Goal: Task Accomplishment & Management: Use online tool/utility

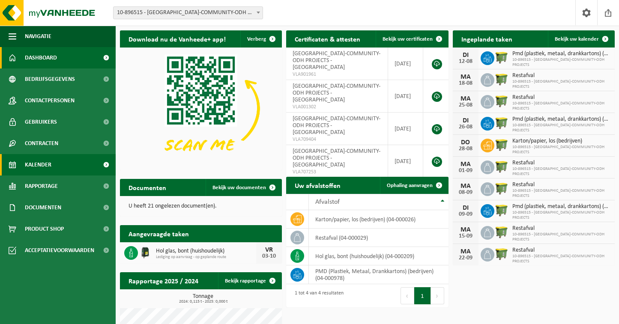
click at [75, 169] on link "Kalender" at bounding box center [58, 164] width 116 height 21
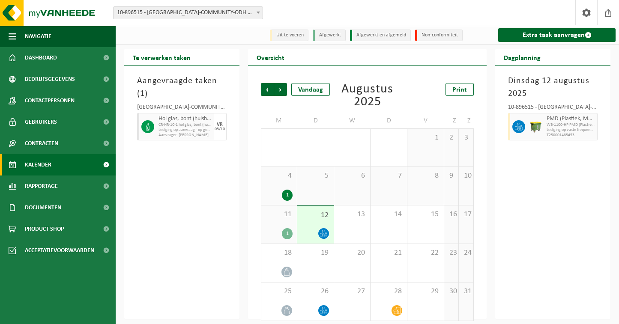
scroll to position [6, 0]
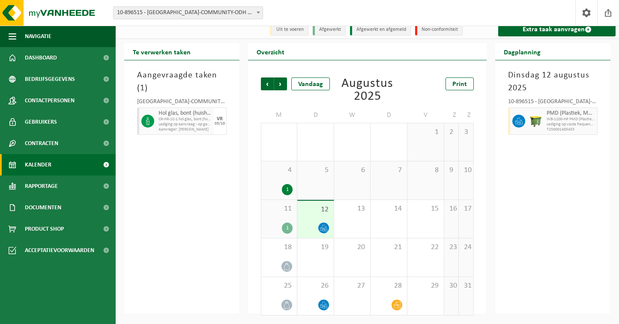
click at [568, 112] on span "PMD (Plastiek, Metaal, Drankkartons) (bedrijven)" at bounding box center [571, 113] width 48 height 7
click at [319, 219] on div "12" at bounding box center [315, 219] width 36 height 37
click at [528, 117] on div at bounding box center [535, 121] width 17 height 27
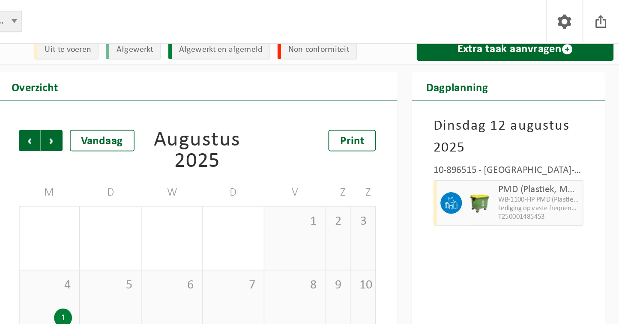
scroll to position [0, 0]
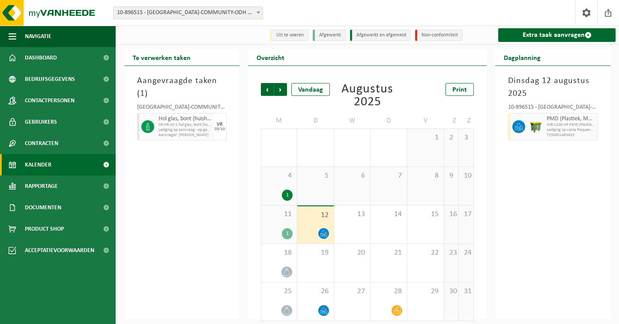
click at [322, 231] on icon at bounding box center [323, 233] width 7 height 7
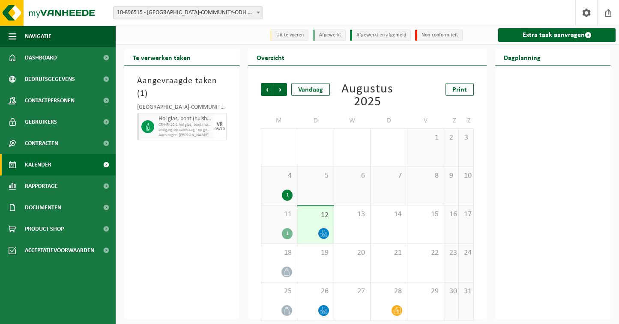
click at [328, 236] on div at bounding box center [324, 234] width 12 height 12
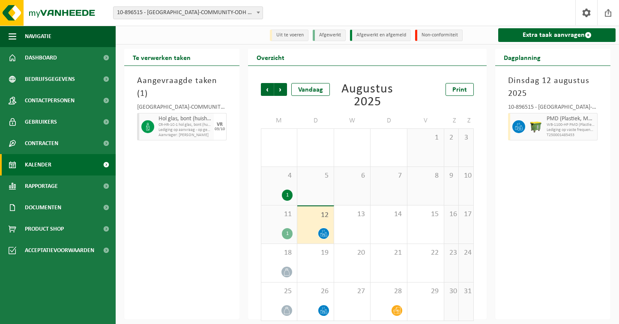
click at [546, 120] on div "PMD (Plastiek, Metaal, Drankkartons) (bedrijven) WB-1100-HP PMD (Plastiek, Meta…" at bounding box center [570, 126] width 53 height 27
click at [545, 120] on div "PMD (Plastiek, Metaal, Drankkartons) (bedrijven) WB-1100-HP PMD (Plastiek, Meta…" at bounding box center [570, 126] width 53 height 27
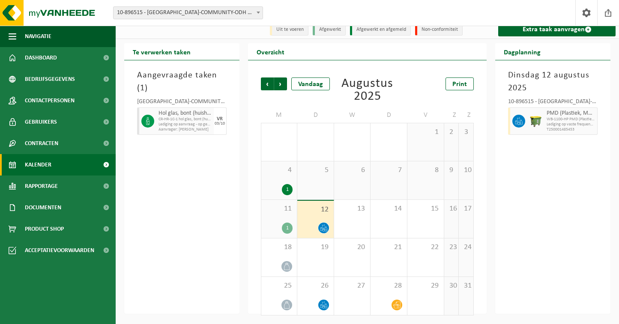
click at [329, 223] on div at bounding box center [316, 228] width 28 height 12
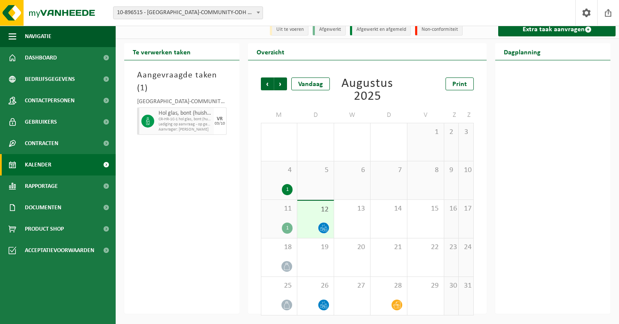
click at [290, 225] on div "1" at bounding box center [287, 228] width 11 height 11
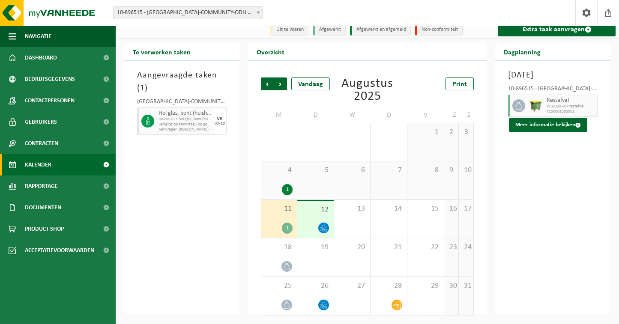
click at [287, 225] on div "1" at bounding box center [287, 228] width 11 height 11
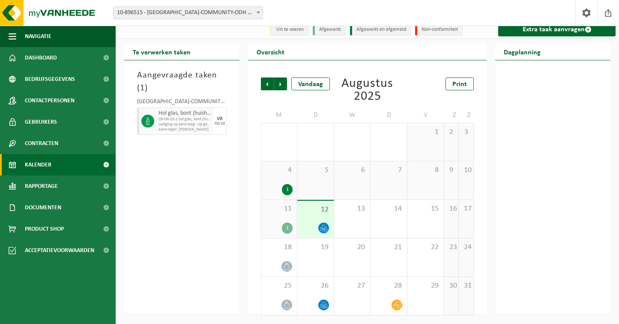
click at [287, 225] on div "1" at bounding box center [287, 228] width 11 height 11
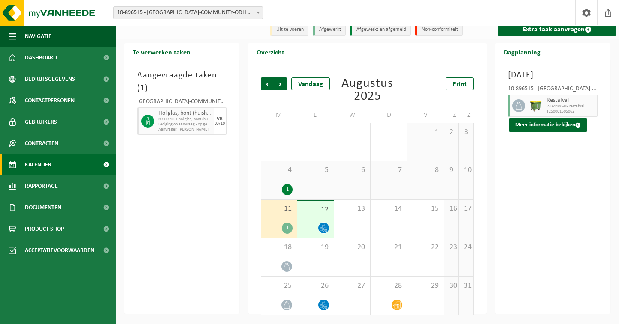
click at [316, 224] on div at bounding box center [316, 228] width 28 height 12
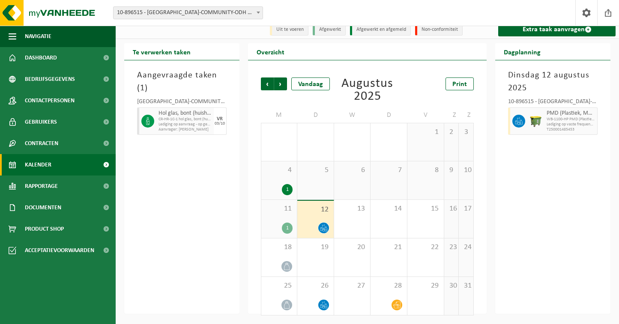
click at [284, 220] on div "11 1" at bounding box center [279, 219] width 36 height 38
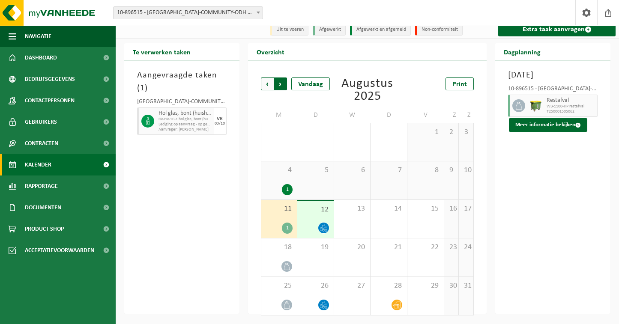
click at [270, 87] on span "Vorige" at bounding box center [267, 84] width 13 height 13
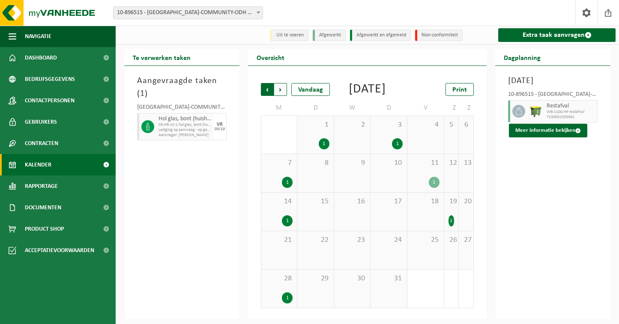
click at [284, 85] on span "Volgende" at bounding box center [280, 89] width 13 height 13
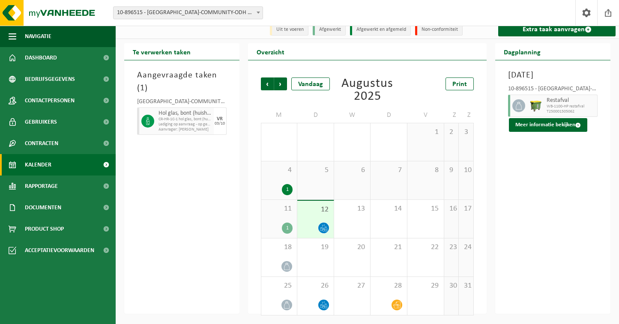
click at [565, 109] on span "WB-1100-HP restafval" at bounding box center [571, 106] width 48 height 5
click at [289, 227] on div "1" at bounding box center [287, 228] width 11 height 11
click at [317, 222] on div at bounding box center [316, 228] width 28 height 12
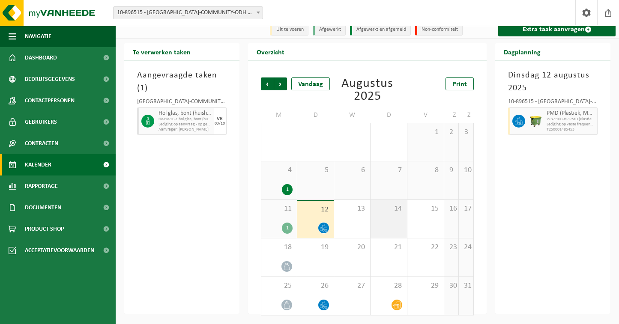
scroll to position [0, 0]
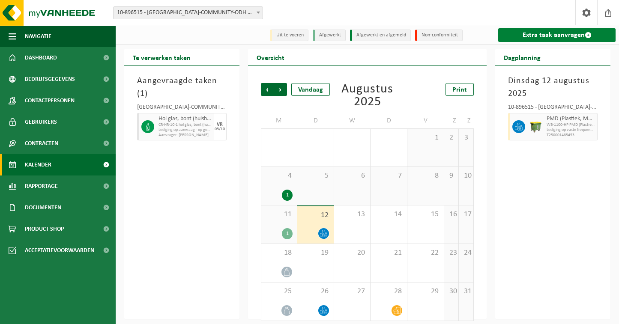
click at [551, 39] on link "Extra taak aanvragen" at bounding box center [556, 35] width 117 height 14
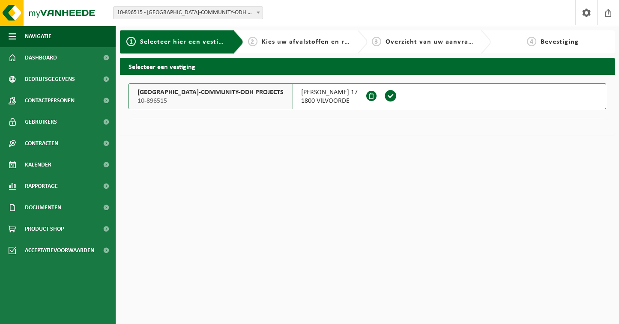
click at [259, 100] on div "ASIAT PARK-COMMUNITY-ODH PROJECTS 10-896515" at bounding box center [211, 96] width 164 height 25
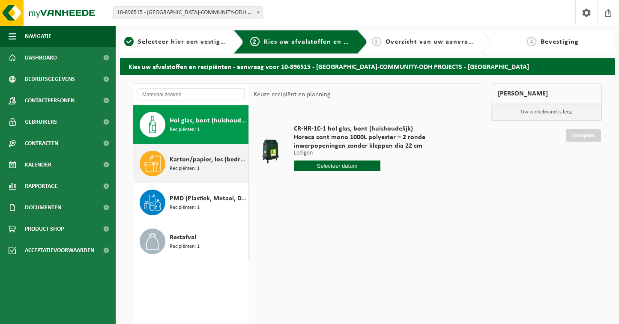
click at [204, 161] on span "Karton/papier, los (bedrijven)" at bounding box center [208, 160] width 77 height 10
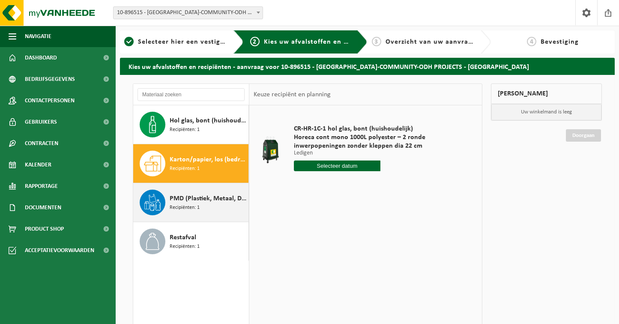
click at [200, 206] on div "PMD (Plastiek, Metaal, Drankkartons) (bedrijven) Recipiënten: 1" at bounding box center [208, 203] width 77 height 26
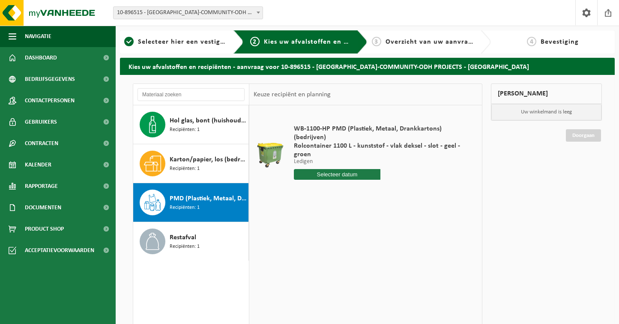
click at [347, 165] on div "WB-1100-HP PMD (Plastiek, Metaal, Drankkartons) (bedrijven) Rolcontainer 1100 L…" at bounding box center [381, 154] width 182 height 77
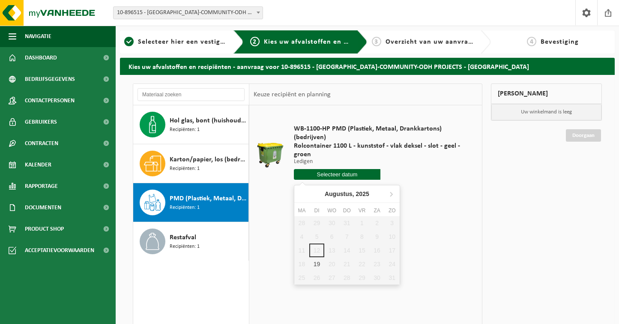
click at [350, 176] on input "text" at bounding box center [337, 174] width 87 height 11
click at [498, 212] on div "Mijn winkelmand Uw winkelmand is leeg Doorgaan" at bounding box center [547, 234] width 120 height 300
